Goal: Task Accomplishment & Management: Use online tool/utility

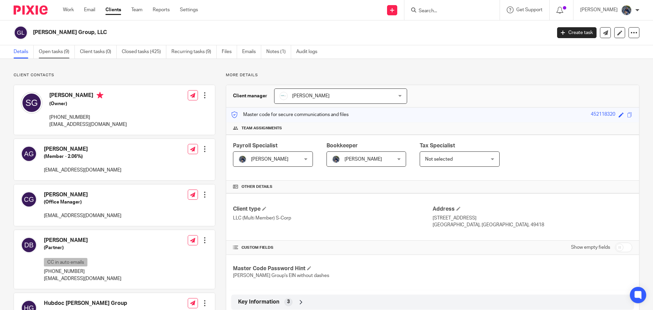
click at [58, 53] on link "Open tasks (9)" at bounding box center [57, 51] width 36 height 13
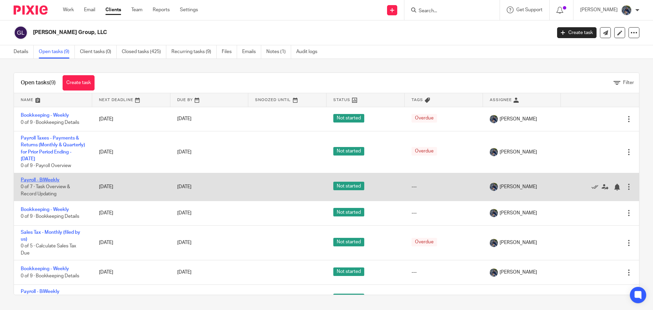
click at [44, 178] on link "Payroll - BiWeekly" at bounding box center [40, 179] width 39 height 5
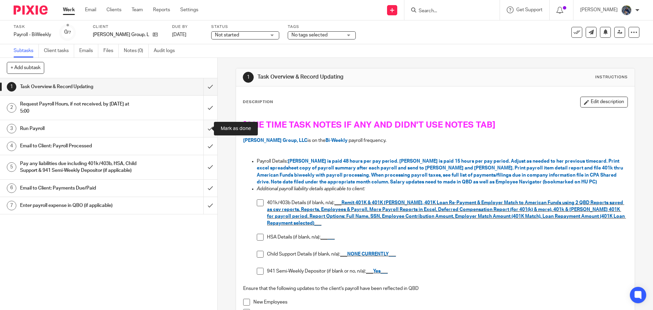
click at [206, 128] on input "submit" at bounding box center [108, 128] width 217 height 17
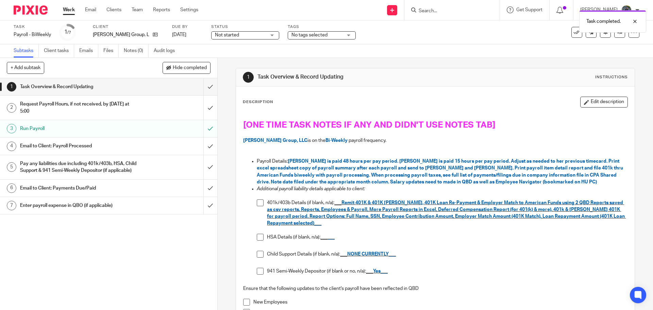
click at [154, 145] on div "Email to Client: Payroll Processed" at bounding box center [108, 146] width 176 height 10
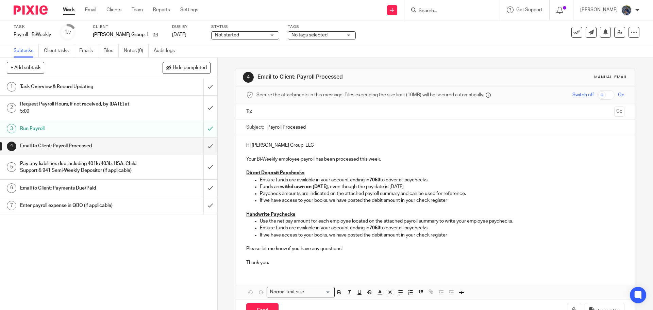
click at [276, 113] on input "text" at bounding box center [435, 112] width 352 height 8
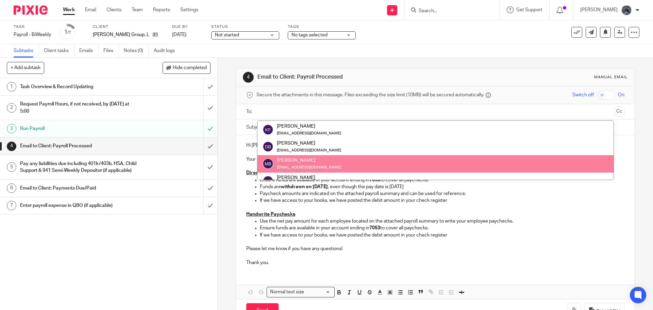
scroll to position [68, 0]
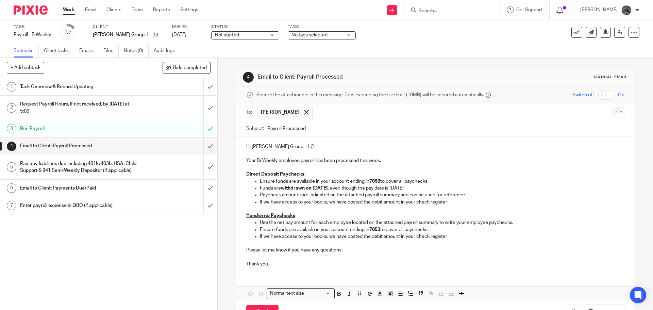
click at [316, 115] on input "text" at bounding box center [463, 112] width 295 height 13
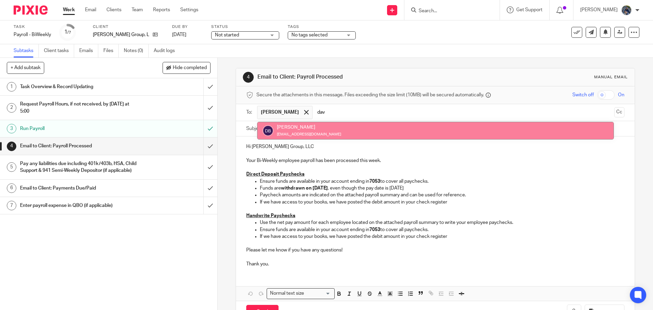
type input "dav"
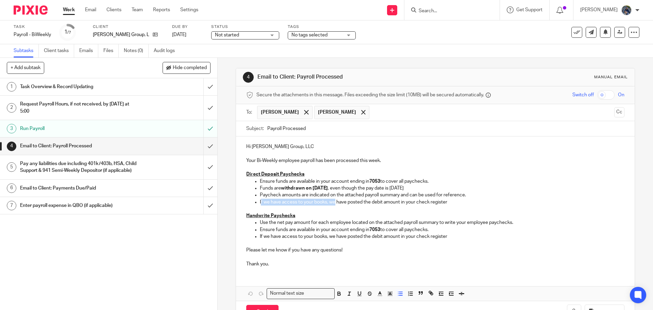
drag, startPoint x: 259, startPoint y: 202, endPoint x: 333, endPoint y: 204, distance: 73.8
click at [333, 204] on p "If we have access to your books, we have posted the debit amount in your check …" at bounding box center [442, 202] width 364 height 7
click at [396, 161] on p "Your Bi-Weekly employee payroll has been processed this week." at bounding box center [435, 157] width 378 height 14
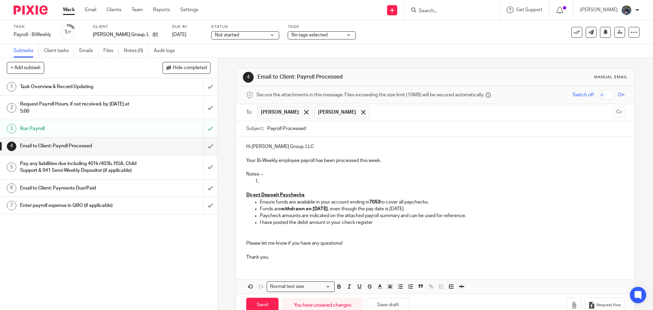
drag, startPoint x: 243, startPoint y: 236, endPoint x: 488, endPoint y: 260, distance: 247.0
click at [488, 260] on div "Hi Gabriel Group, LLC Your Bi-Weekly employee payroll has been processed this w…" at bounding box center [435, 200] width 398 height 129
drag, startPoint x: 286, startPoint y: 255, endPoint x: 236, endPoint y: 256, distance: 50.7
click at [236, 256] on div "Hi Gabriel Group, LLC Your Bi-Weekly employee payroll has been processed this w…" at bounding box center [435, 200] width 398 height 129
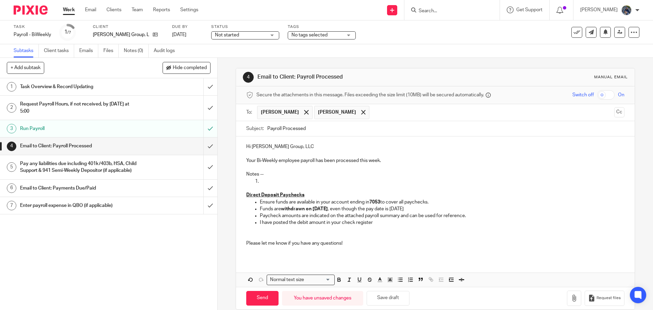
click at [253, 232] on p at bounding box center [435, 229] width 378 height 7
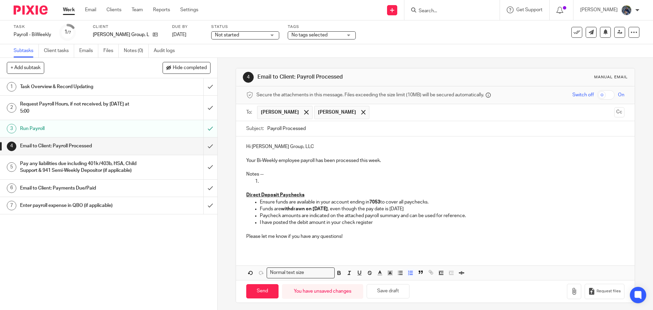
click at [263, 180] on p at bounding box center [442, 181] width 364 height 7
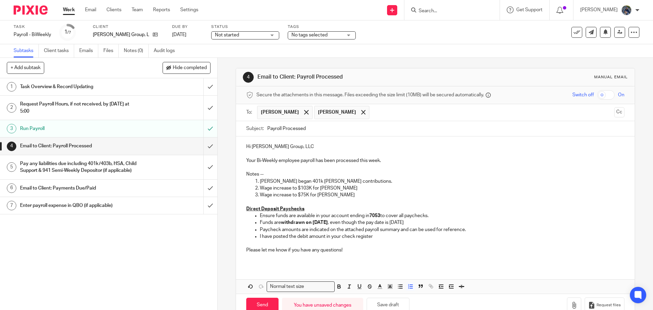
click at [348, 194] on p "Wage increase to $75K for Dana Beute" at bounding box center [442, 194] width 364 height 7
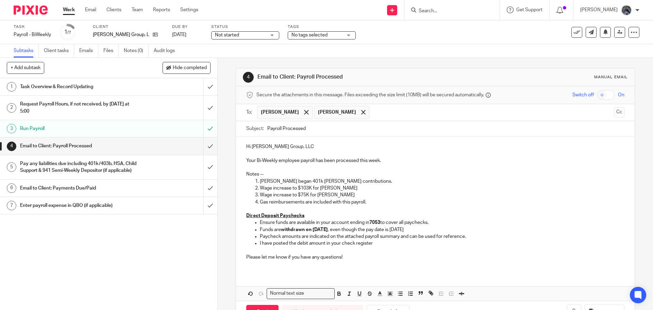
drag, startPoint x: 243, startPoint y: 172, endPoint x: 385, endPoint y: 204, distance: 145.6
click at [385, 204] on div "Hi Gabriel Group, LLC Your Bi-Weekly employee payroll has been processed this w…" at bounding box center [435, 204] width 398 height 136
click at [389, 295] on icon "button" at bounding box center [390, 293] width 6 height 6
click at [394, 303] on li "color:#FCDC00" at bounding box center [395, 301] width 5 height 5
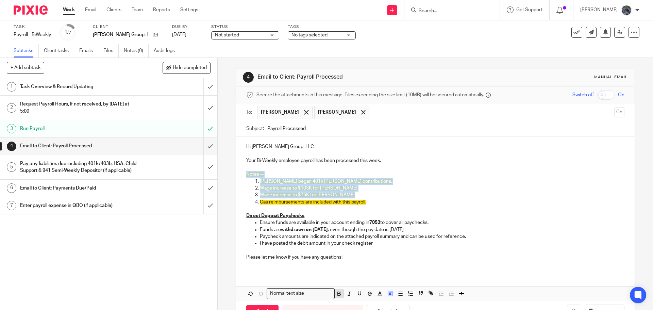
click at [340, 296] on icon "button" at bounding box center [339, 293] width 6 height 6
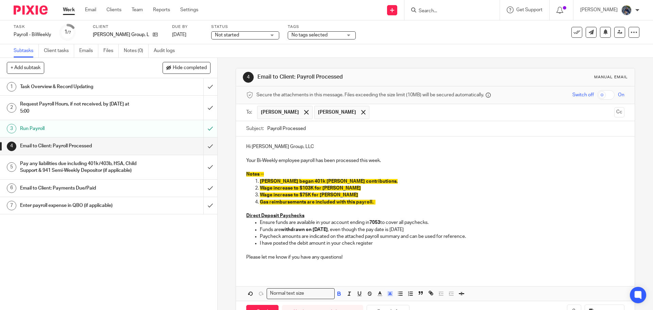
click at [346, 259] on p "Please let me know if you have any questions!" at bounding box center [435, 253] width 378 height 14
click at [375, 202] on p "Gas reimbursements are included with this payroll." at bounding box center [442, 202] width 364 height 7
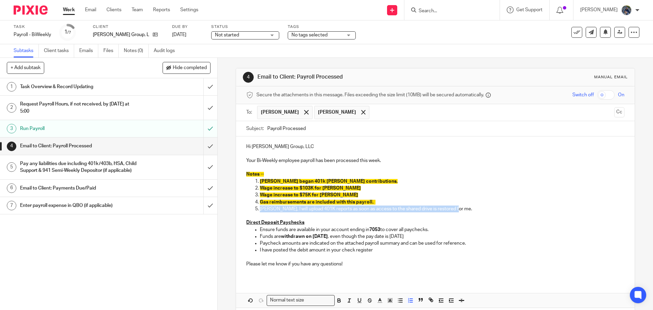
drag, startPoint x: 249, startPoint y: 208, endPoint x: 457, endPoint y: 209, distance: 207.7
click at [457, 207] on ol "Sarah Brown began 401k ROTH contributions. Wage increase to $103K for Matt Burn…" at bounding box center [435, 195] width 378 height 34
click at [387, 302] on icon "button" at bounding box center [390, 300] width 6 height 6
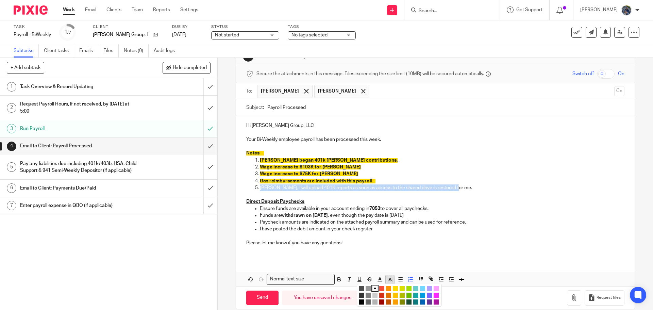
scroll to position [31, 0]
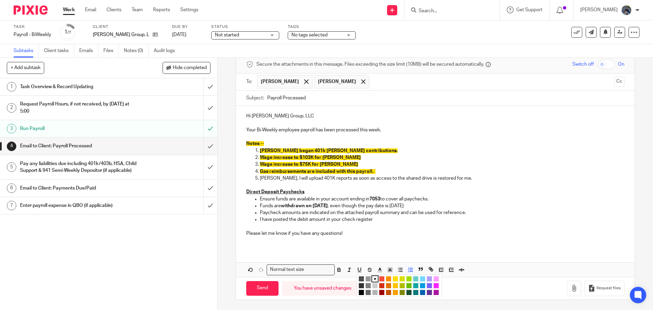
click at [394, 279] on li "color:#FCDC00" at bounding box center [395, 278] width 5 height 5
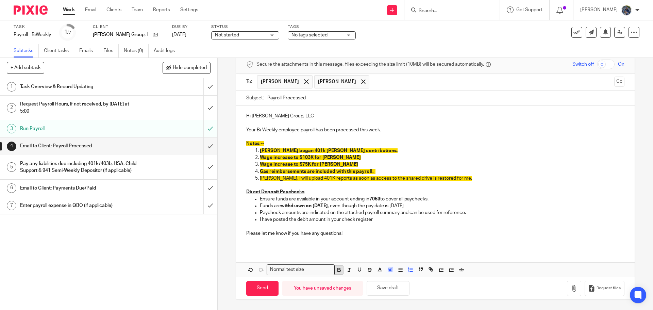
click at [338, 270] on icon "button" at bounding box center [339, 271] width 3 height 2
click at [349, 246] on div "Hi Gabriel Group, LLC Your Bi-Weekly employee payroll has been processed this w…" at bounding box center [435, 177] width 398 height 143
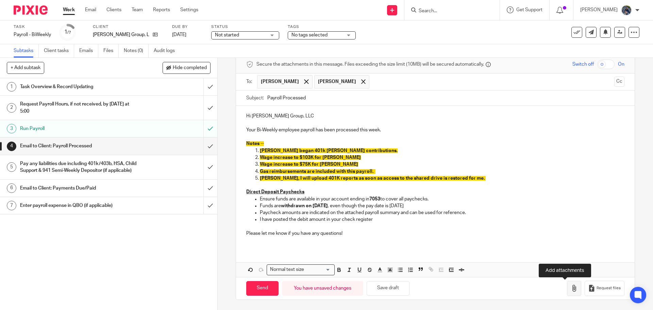
click at [570, 288] on icon "button" at bounding box center [573, 288] width 7 height 7
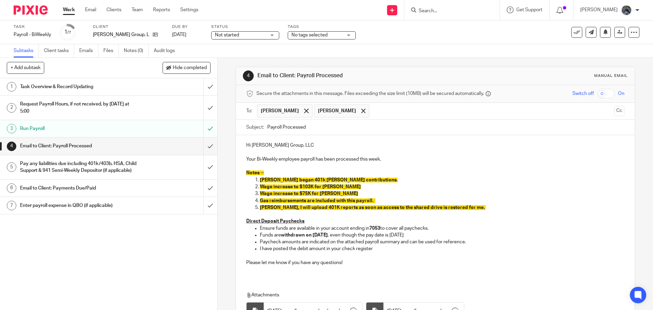
scroll to position [0, 0]
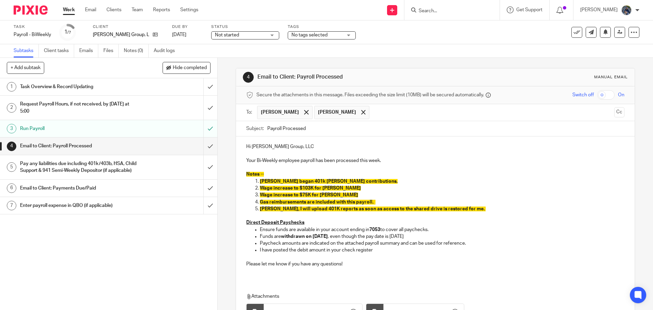
click at [267, 127] on input "Payroll Processed" at bounding box center [445, 128] width 357 height 15
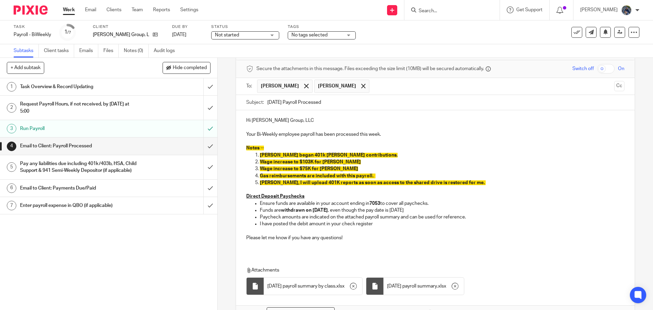
scroll to position [69, 0]
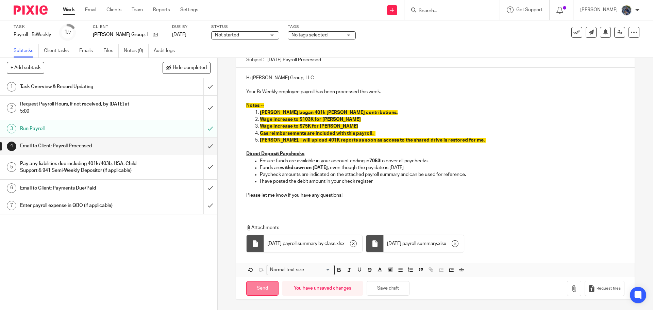
type input "10.17.25 Payroll Processed"
click at [260, 291] on input "Send" at bounding box center [262, 288] width 32 height 15
type input "Sent"
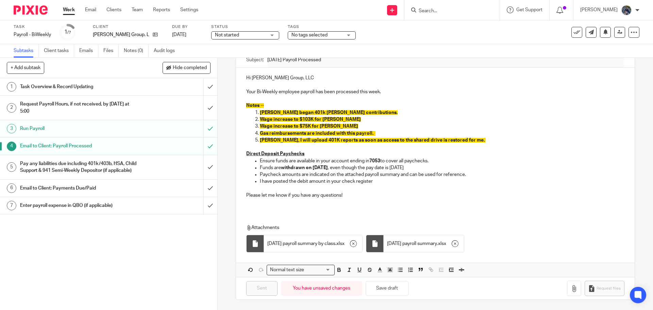
click at [166, 176] on div "Pay any liabilities due including 401k/403b, HSA, Child Support & 941 Semi-Week…" at bounding box center [108, 166] width 176 height 17
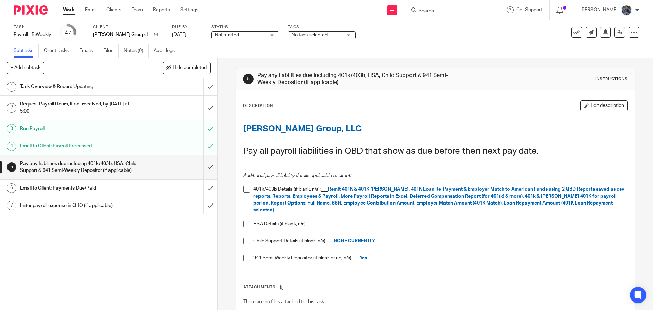
click at [245, 220] on span at bounding box center [246, 223] width 7 height 7
click at [244, 186] on span at bounding box center [246, 189] width 7 height 7
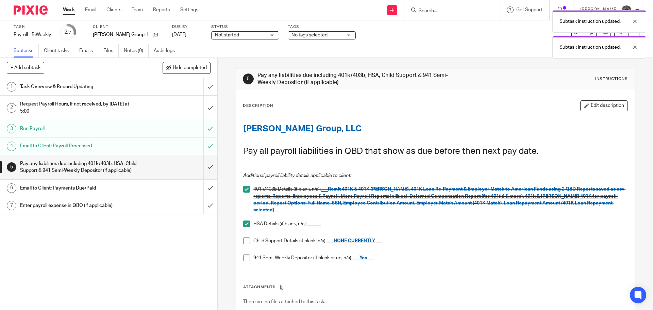
click at [245, 237] on span at bounding box center [246, 240] width 7 height 7
click at [245, 254] on span at bounding box center [246, 257] width 7 height 7
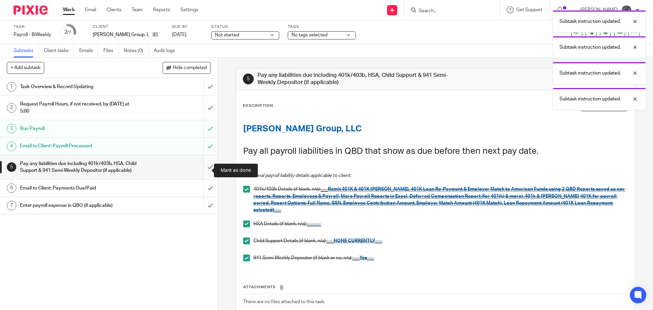
click at [201, 173] on input "submit" at bounding box center [108, 167] width 217 height 24
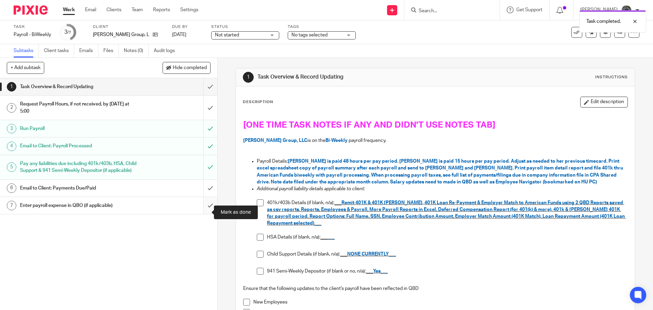
click at [201, 211] on input "submit" at bounding box center [108, 205] width 217 height 17
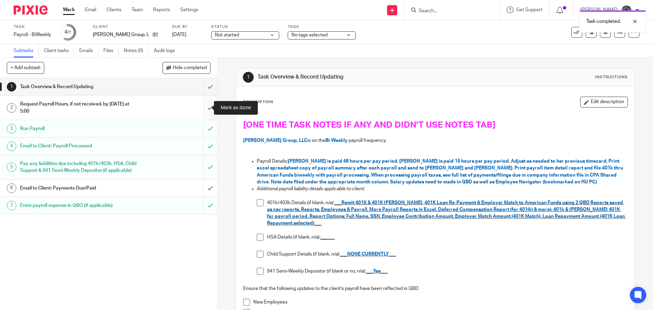
click at [204, 107] on input "submit" at bounding box center [108, 108] width 217 height 24
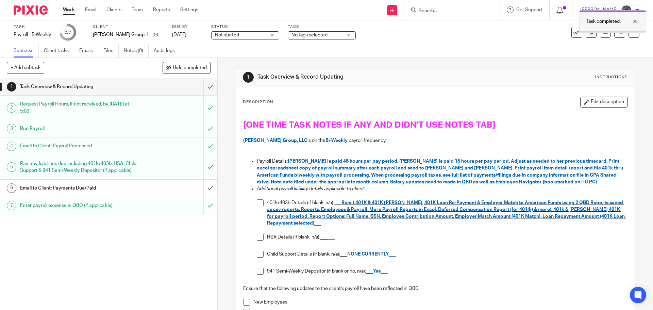
click at [636, 21] on div at bounding box center [629, 21] width 18 height 8
click at [573, 34] on icon at bounding box center [576, 32] width 7 height 7
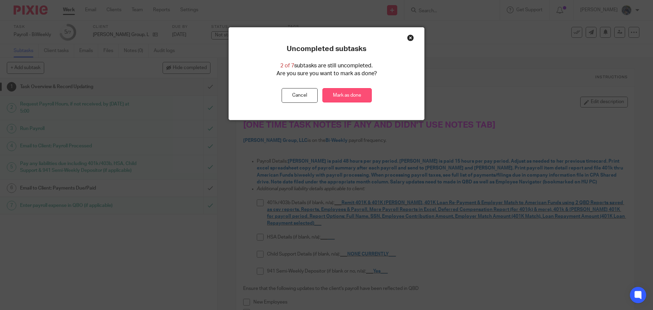
click at [359, 97] on link "Mark as done" at bounding box center [346, 95] width 49 height 15
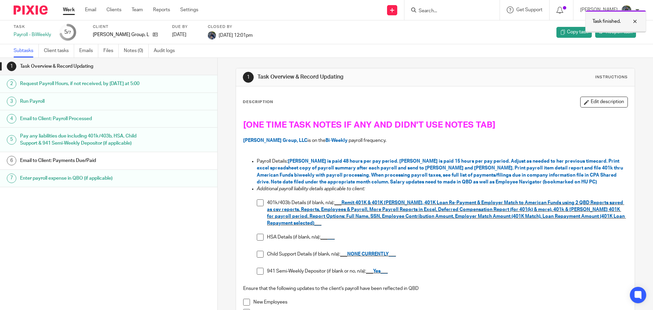
click at [635, 22] on div at bounding box center [629, 21] width 18 height 8
click at [73, 9] on link "Work" at bounding box center [69, 9] width 12 height 7
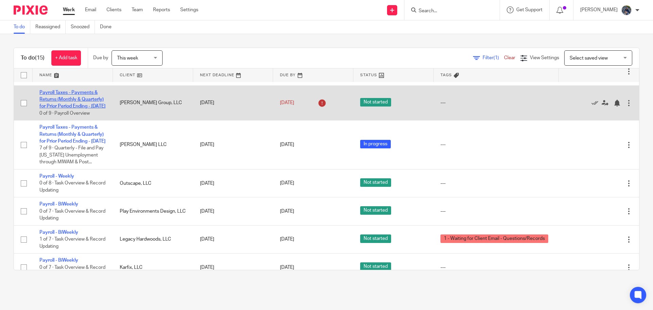
scroll to position [34, 0]
